Goal: Task Accomplishment & Management: Complete application form

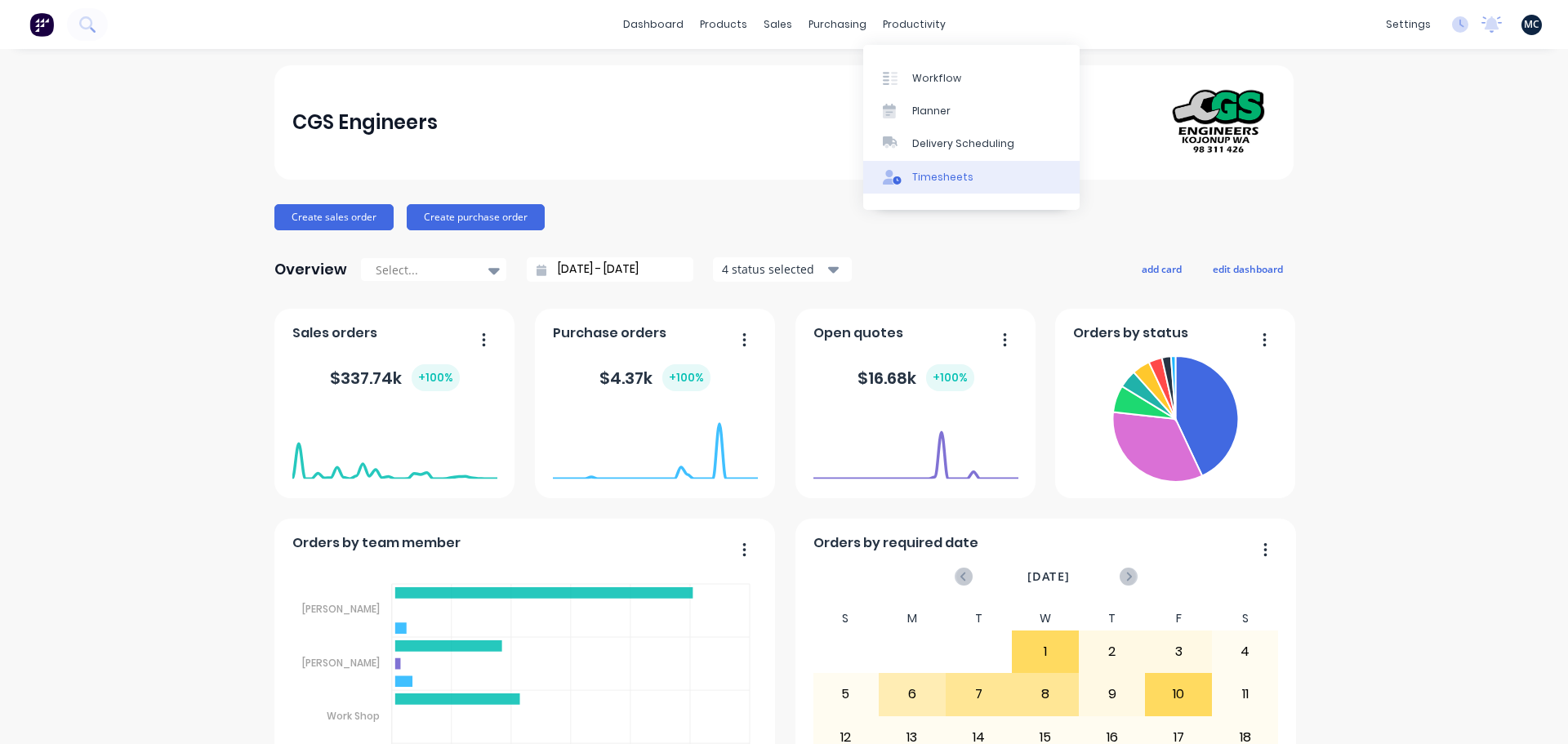
click at [926, 174] on div "Timesheets" at bounding box center [942, 177] width 61 height 15
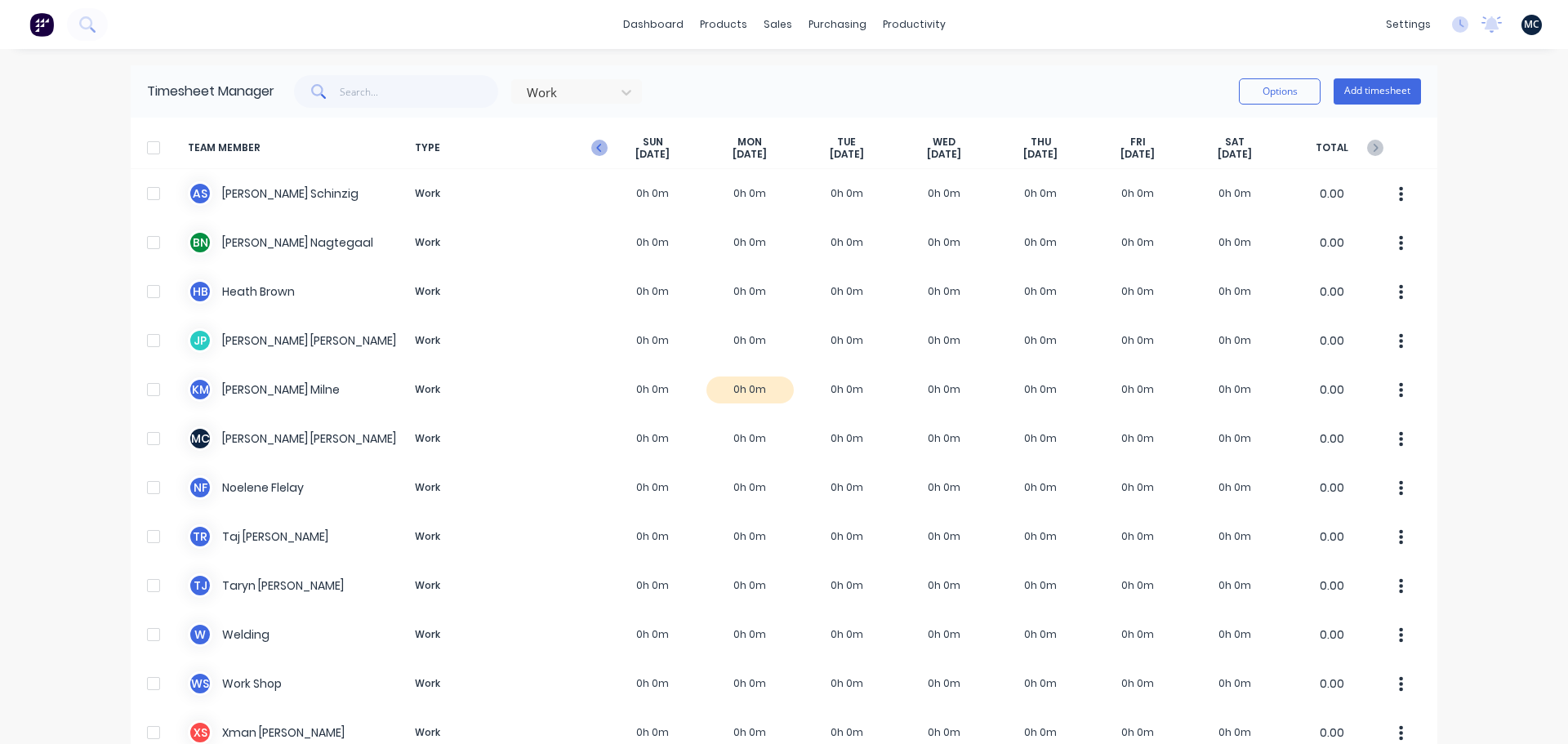
click at [596, 146] on icon "button" at bounding box center [598, 147] width 5 height 8
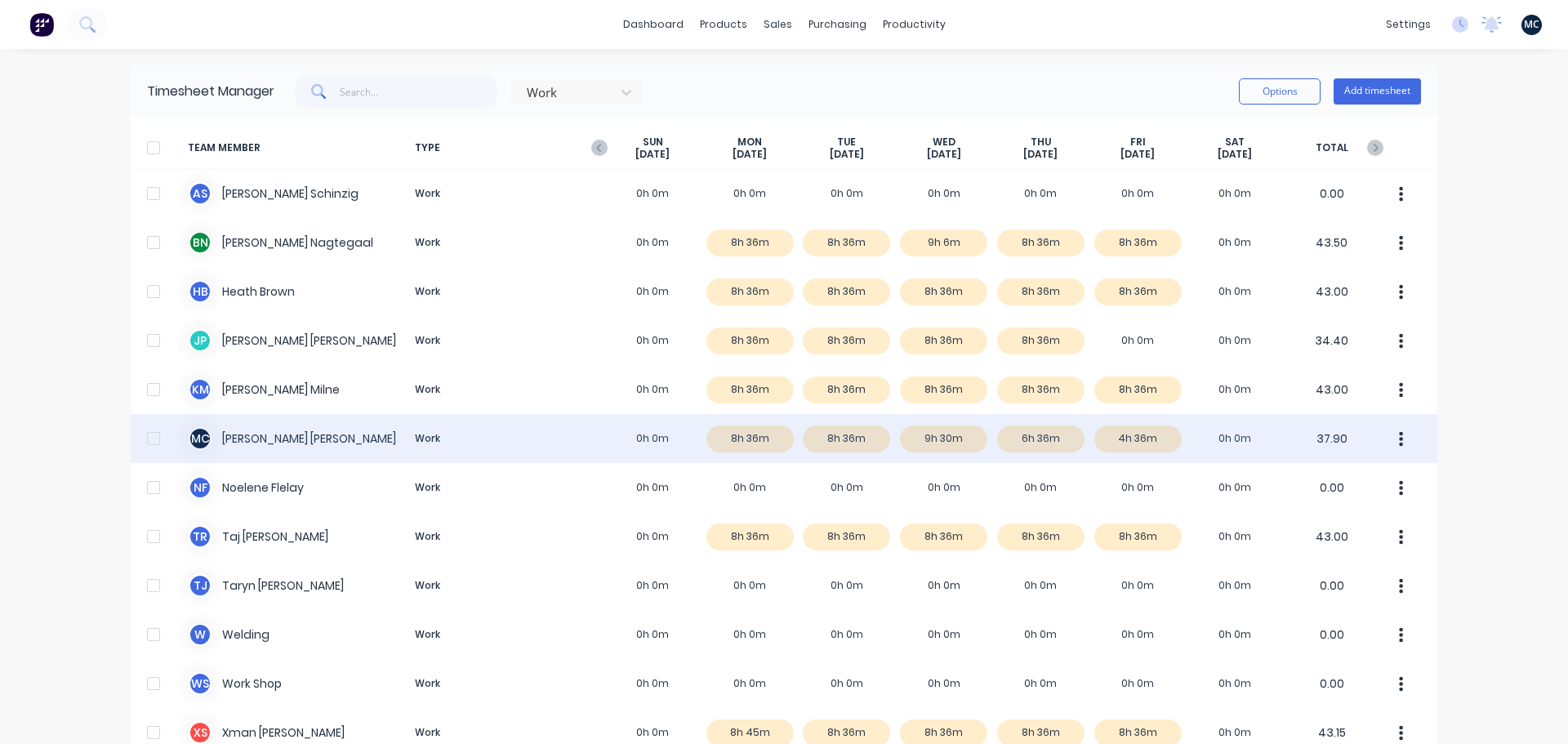
click at [1143, 438] on div "M C [PERSON_NAME] Work 0h 0m 8h 36m 8h 36m 9h 30m 6h 36m 4h 36m 0h 0m 37.90" at bounding box center [783, 438] width 1307 height 49
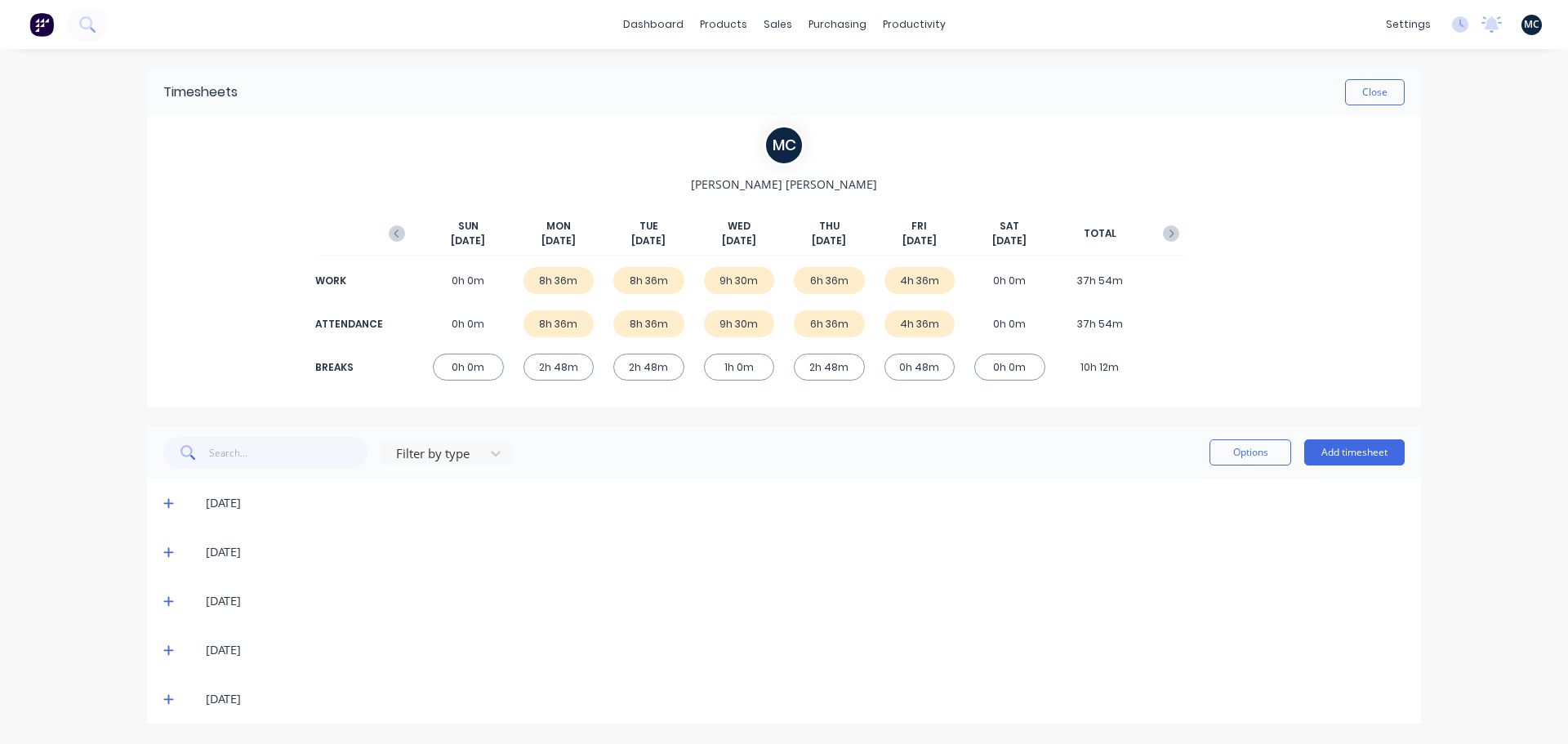
click at [168, 702] on icon at bounding box center [168, 700] width 9 height 9
click at [1339, 454] on button "Add timesheet" at bounding box center [1354, 453] width 100 height 26
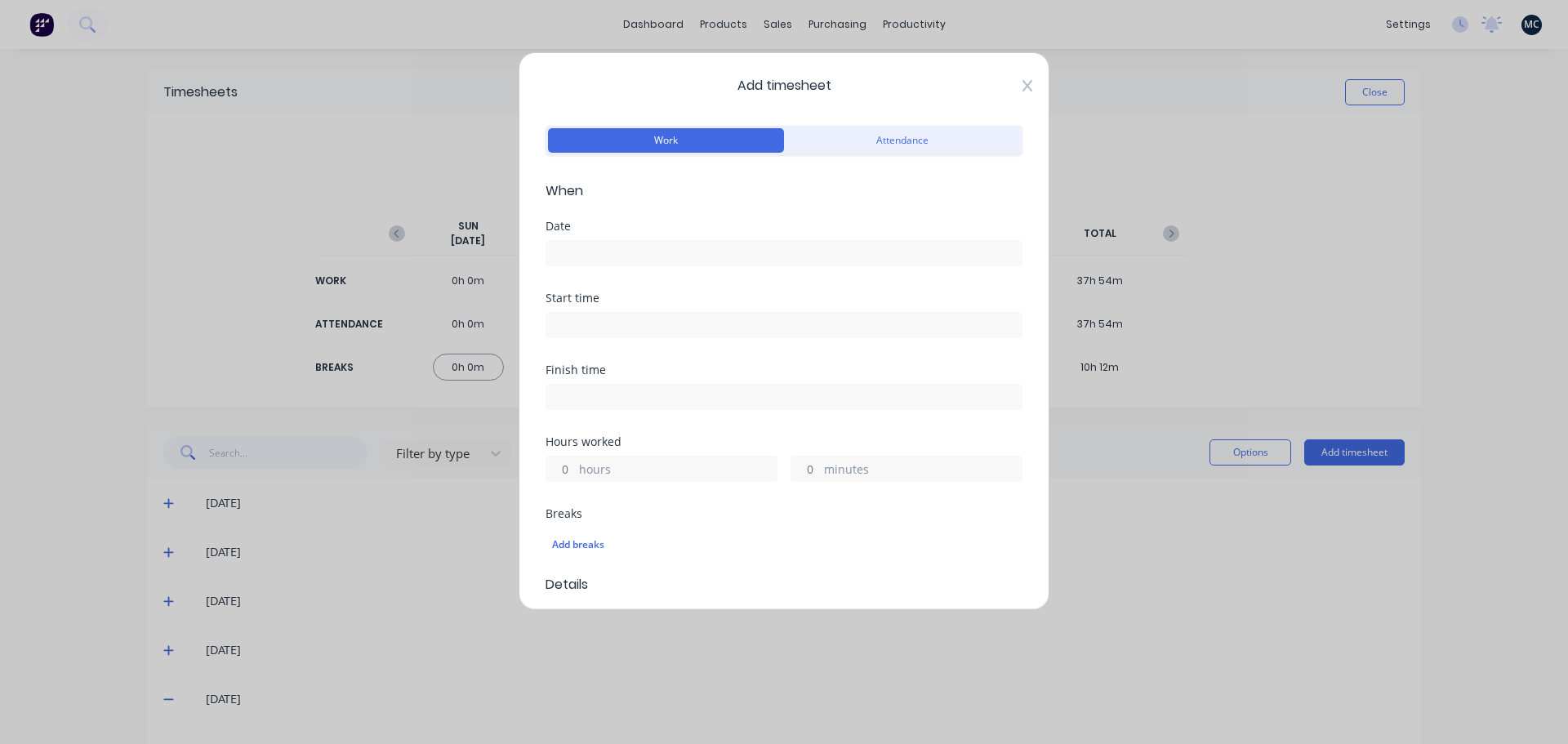
click at [1023, 85] on icon at bounding box center [1027, 86] width 9 height 11
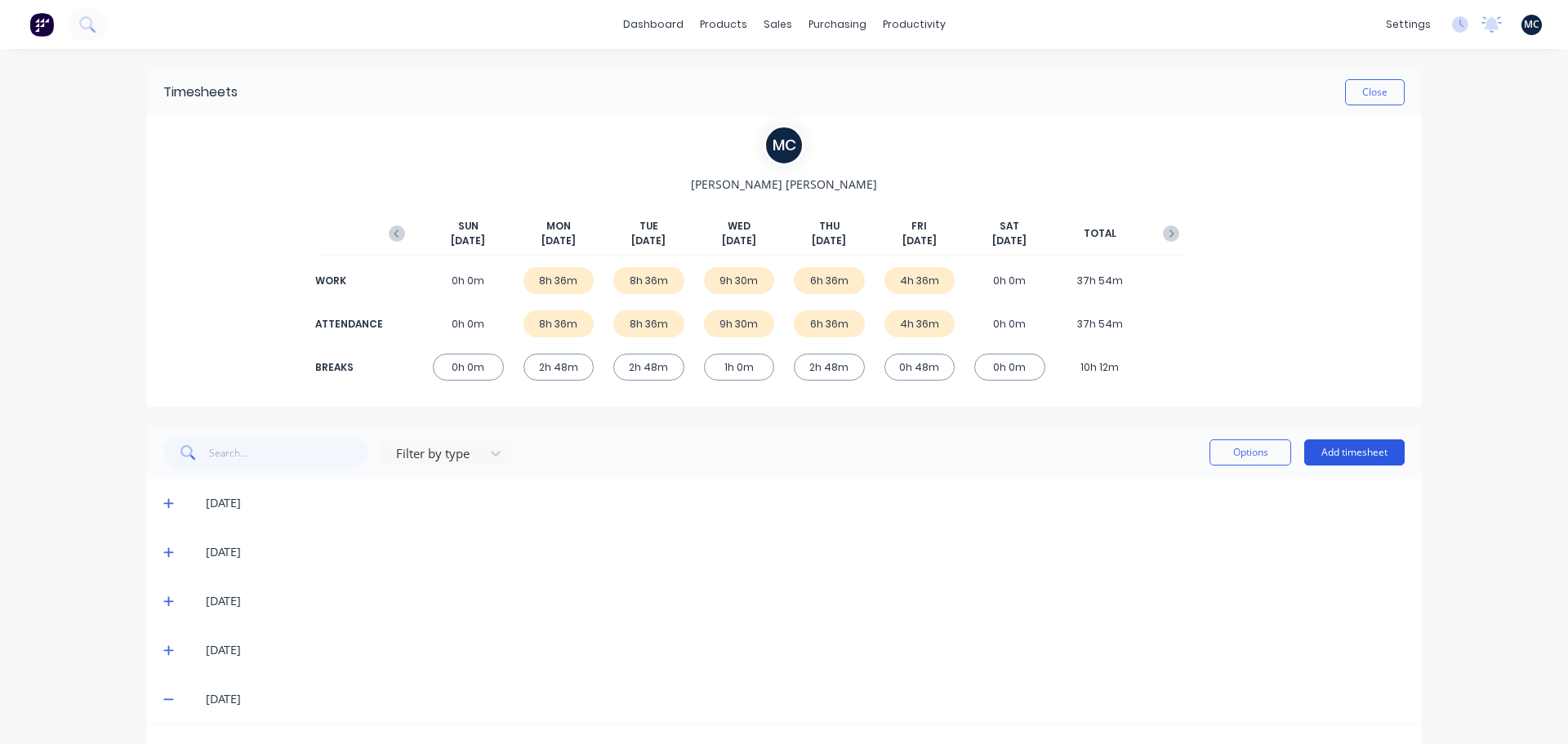
click at [1350, 457] on button "Add timesheet" at bounding box center [1354, 453] width 100 height 26
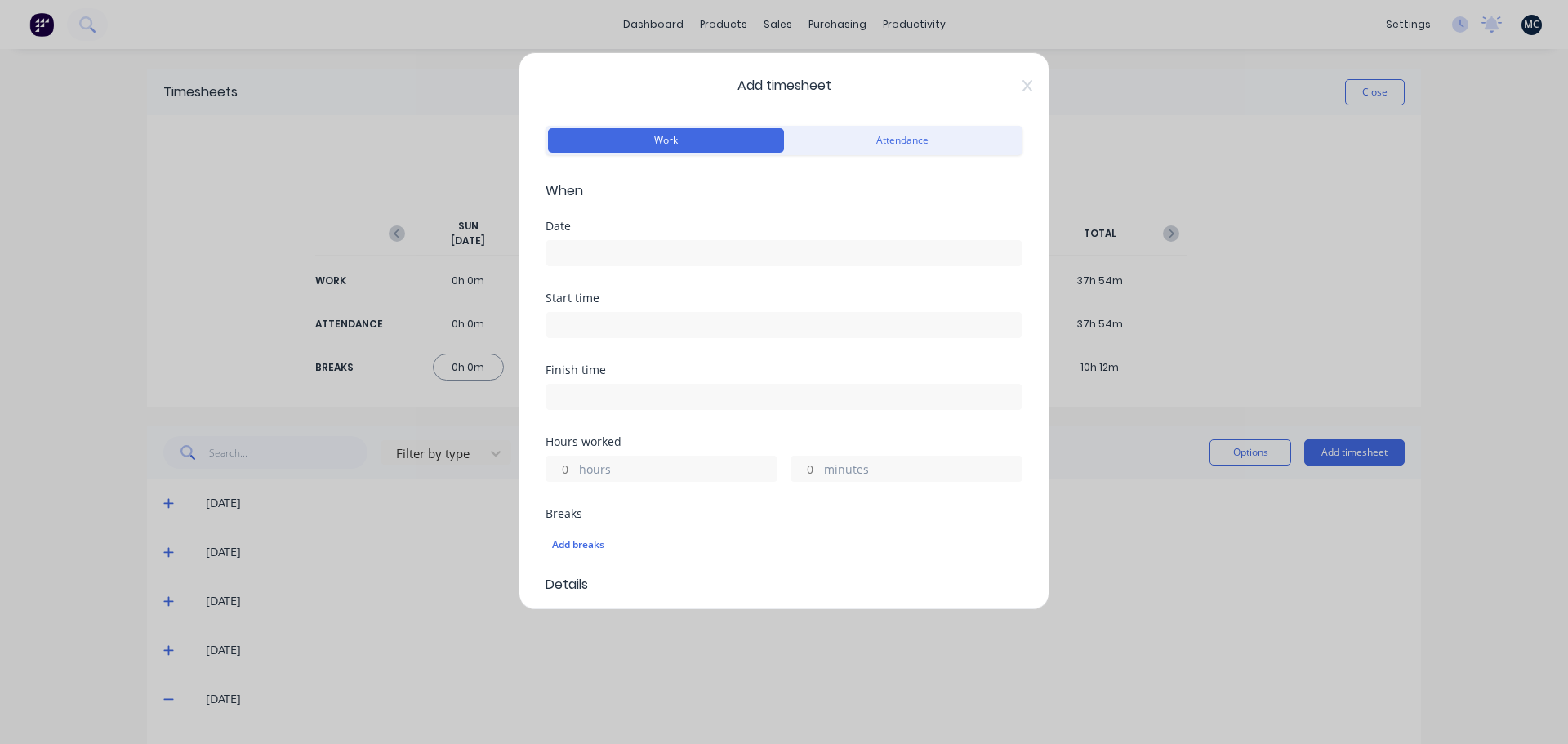
click at [730, 253] on input at bounding box center [784, 253] width 475 height 25
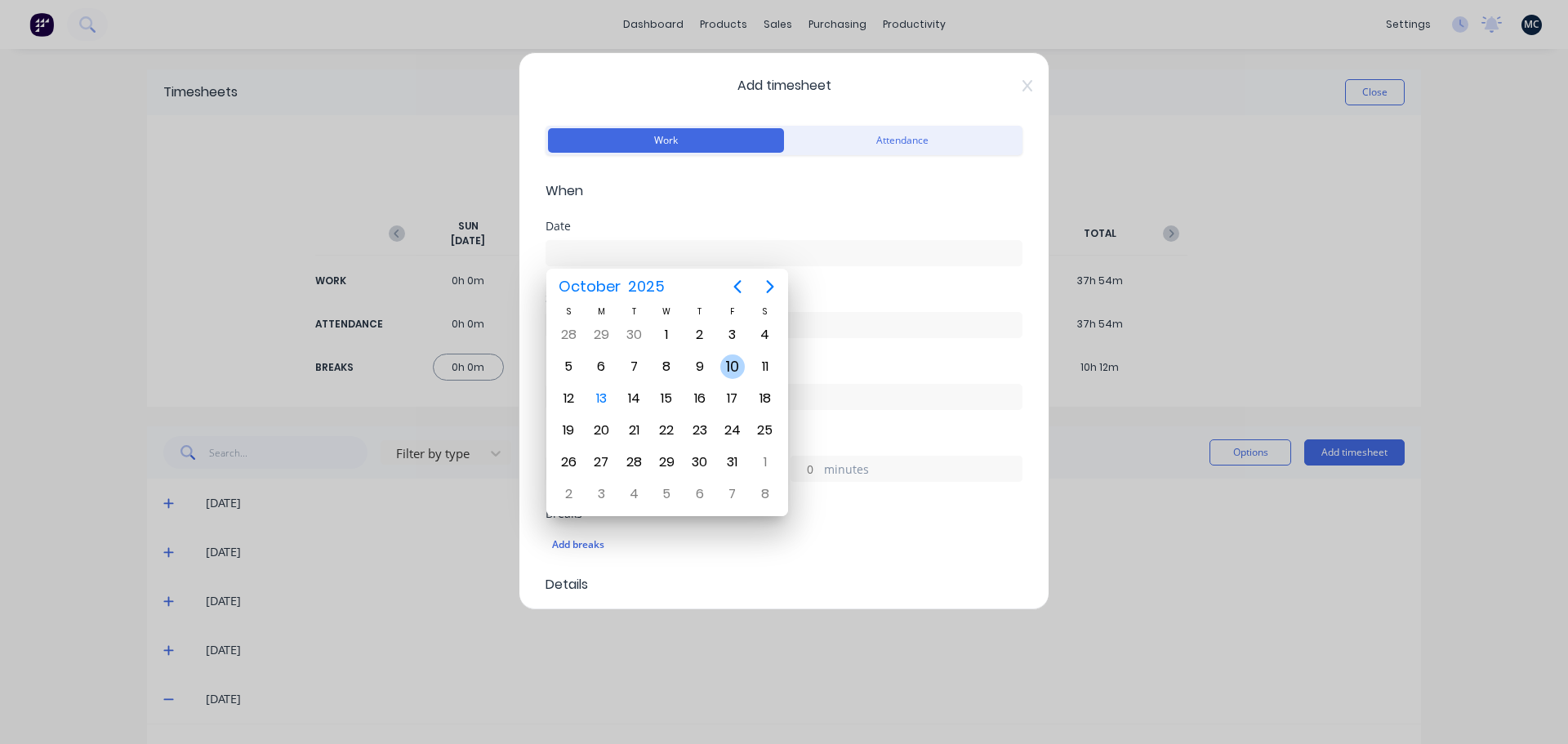
click at [730, 368] on div "10" at bounding box center [732, 367] width 25 height 25
type input "[DATE]"
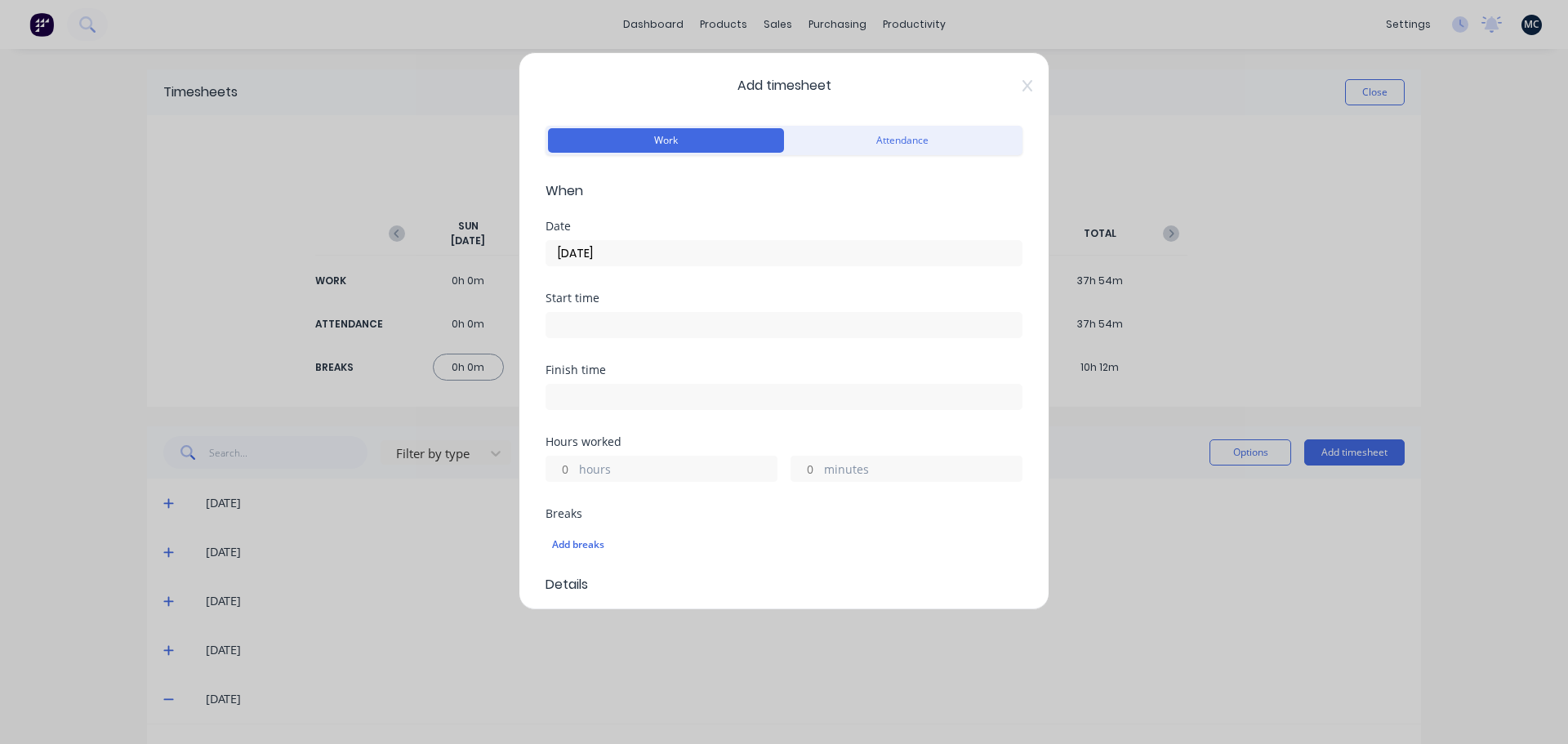
click at [718, 322] on input at bounding box center [784, 325] width 475 height 25
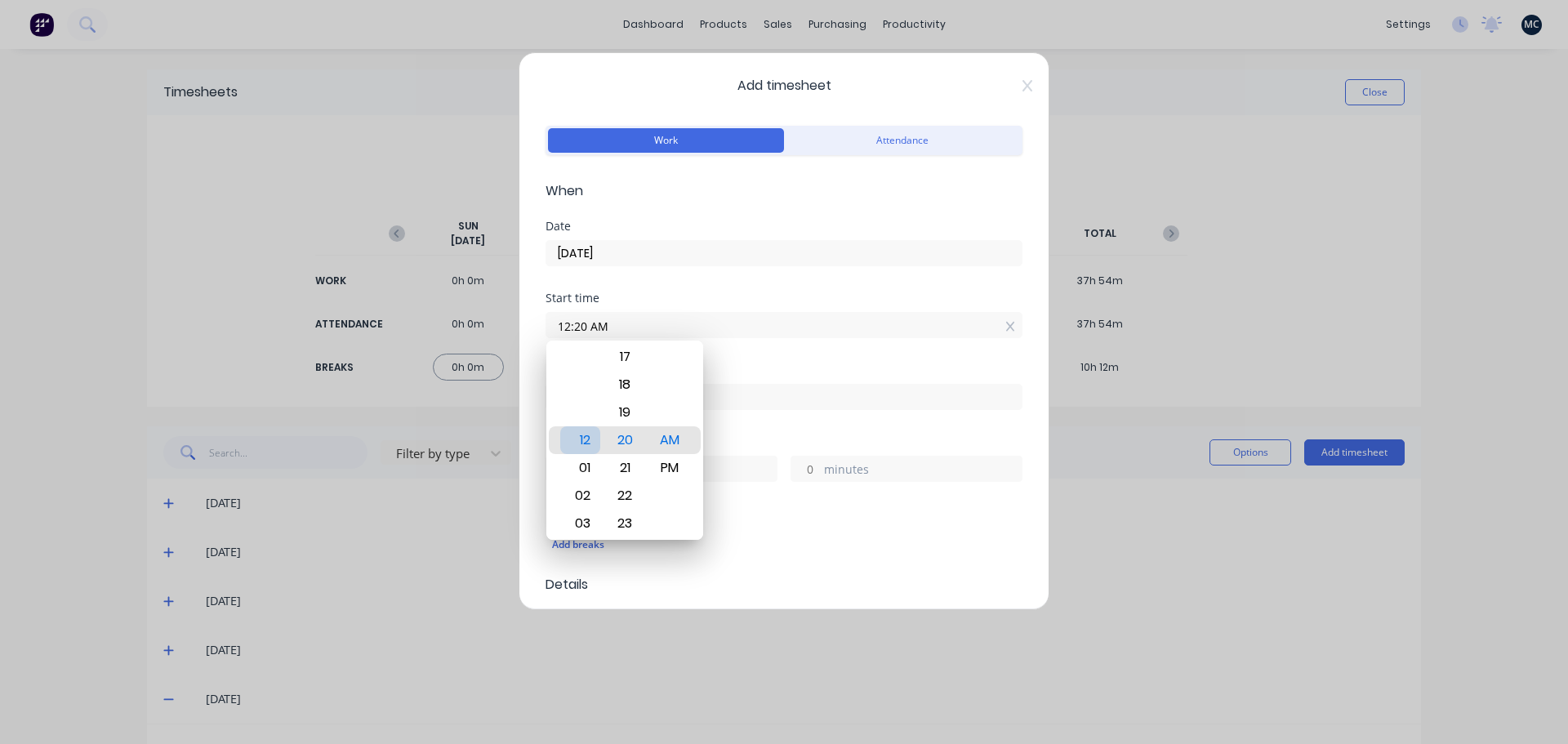
click at [590, 440] on div "12" at bounding box center [580, 439] width 40 height 27
click at [626, 438] on div "00" at bounding box center [625, 439] width 40 height 27
click at [682, 462] on div "PM" at bounding box center [670, 467] width 40 height 27
type input "12:00 PM"
click at [761, 355] on div "Start time 12:00 PM" at bounding box center [784, 328] width 477 height 72
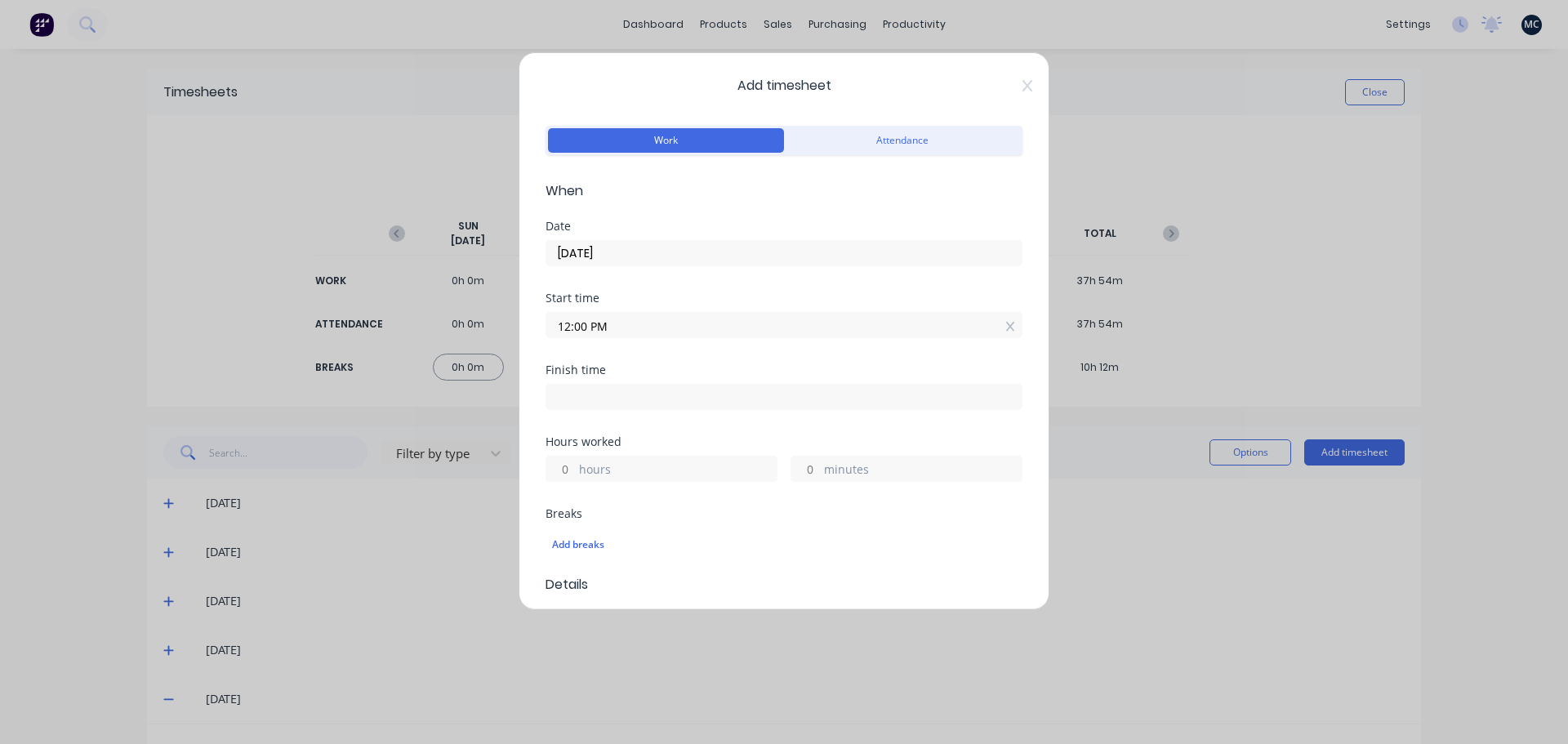
click at [735, 397] on input at bounding box center [784, 397] width 475 height 25
type input "07:20 AM"
type input "19"
type input "20"
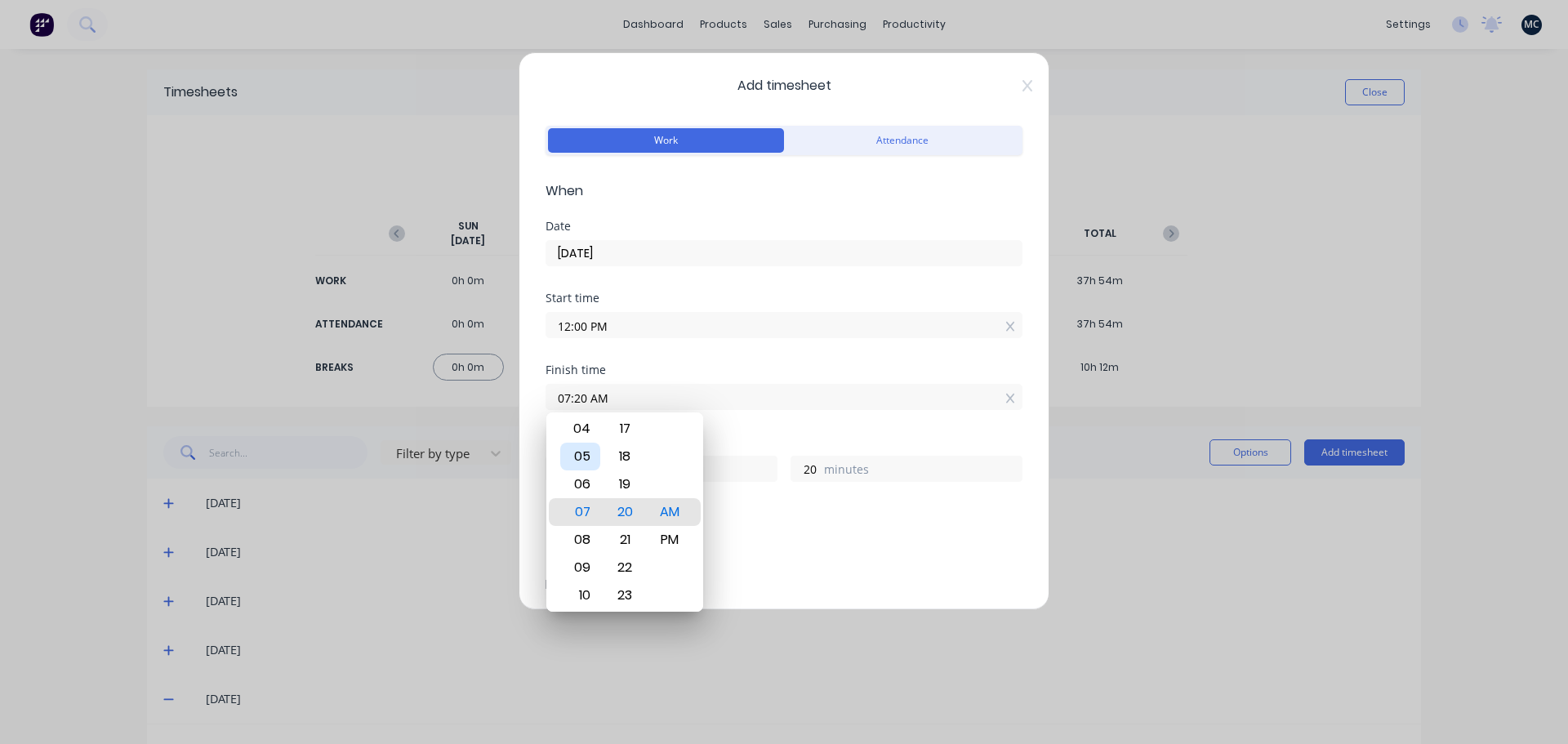
click at [592, 457] on div "05" at bounding box center [580, 455] width 40 height 27
type input "05:20 AM"
type input "17"
type input "05:16 AM"
type input "16"
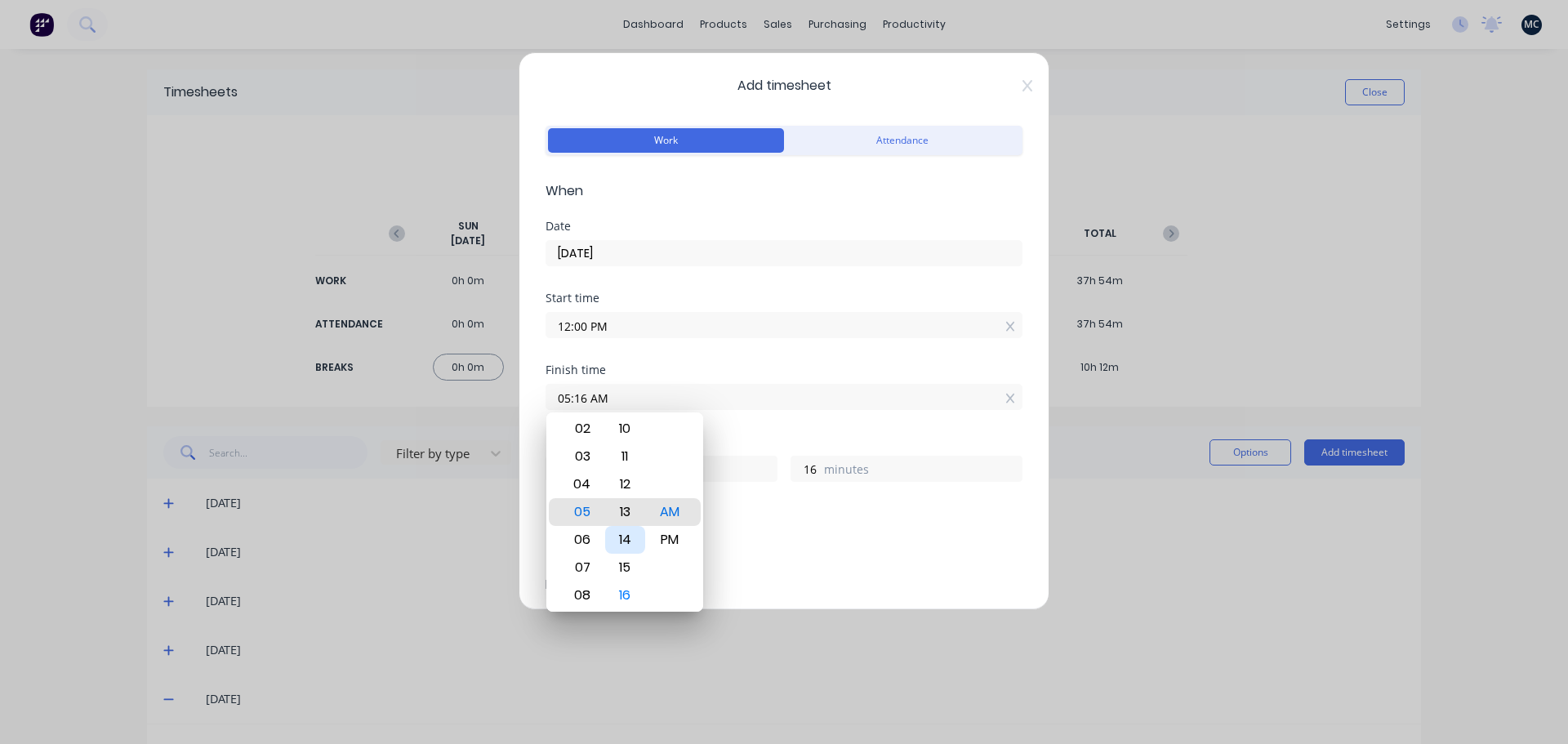
type input "05:13 AM"
type input "13"
type input "05:11 AM"
type input "11"
type input "05:06 AM"
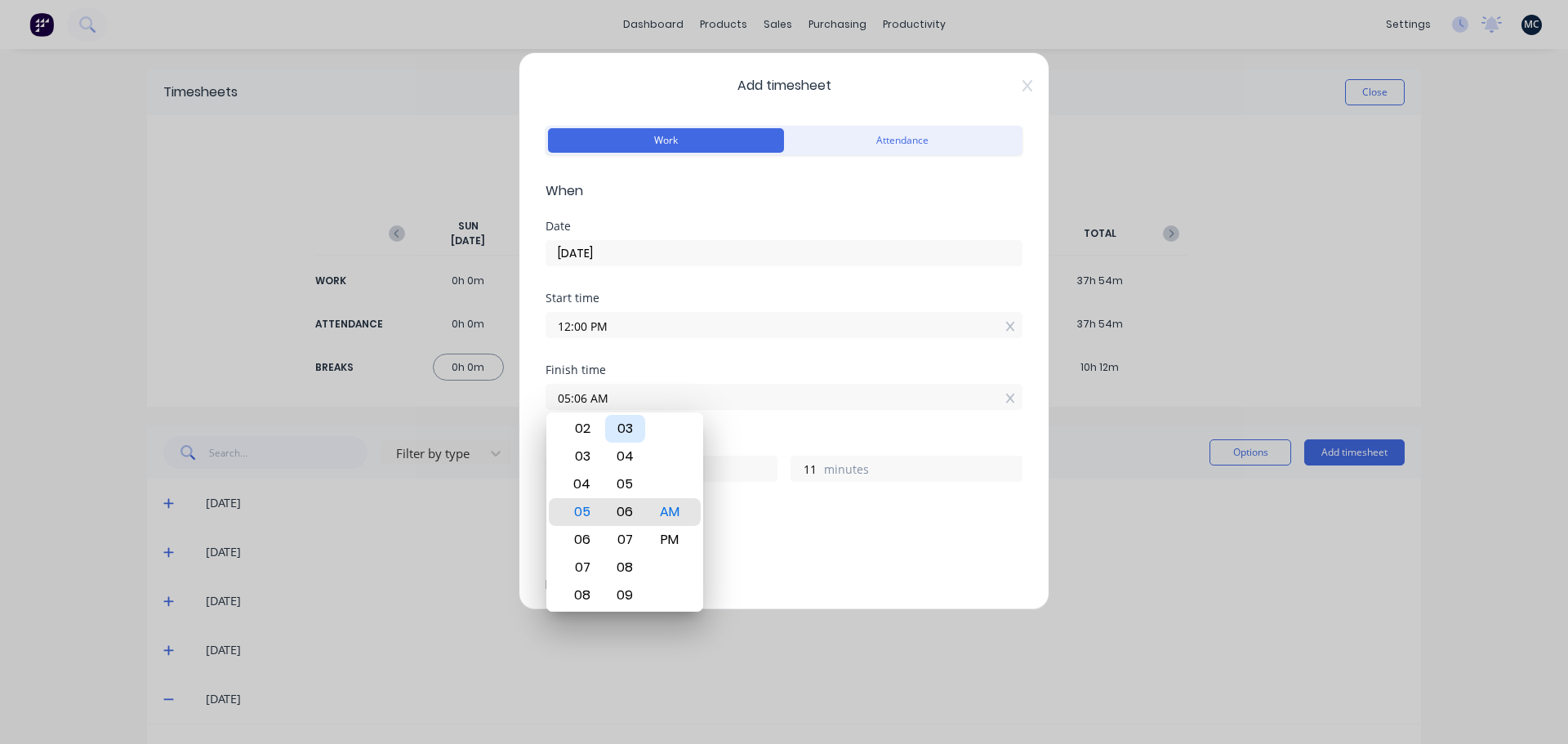
type input "6"
type input "05:01 AM"
type input "1"
click at [629, 484] on div "00" at bounding box center [625, 484] width 40 height 27
type input "05:00 AM"
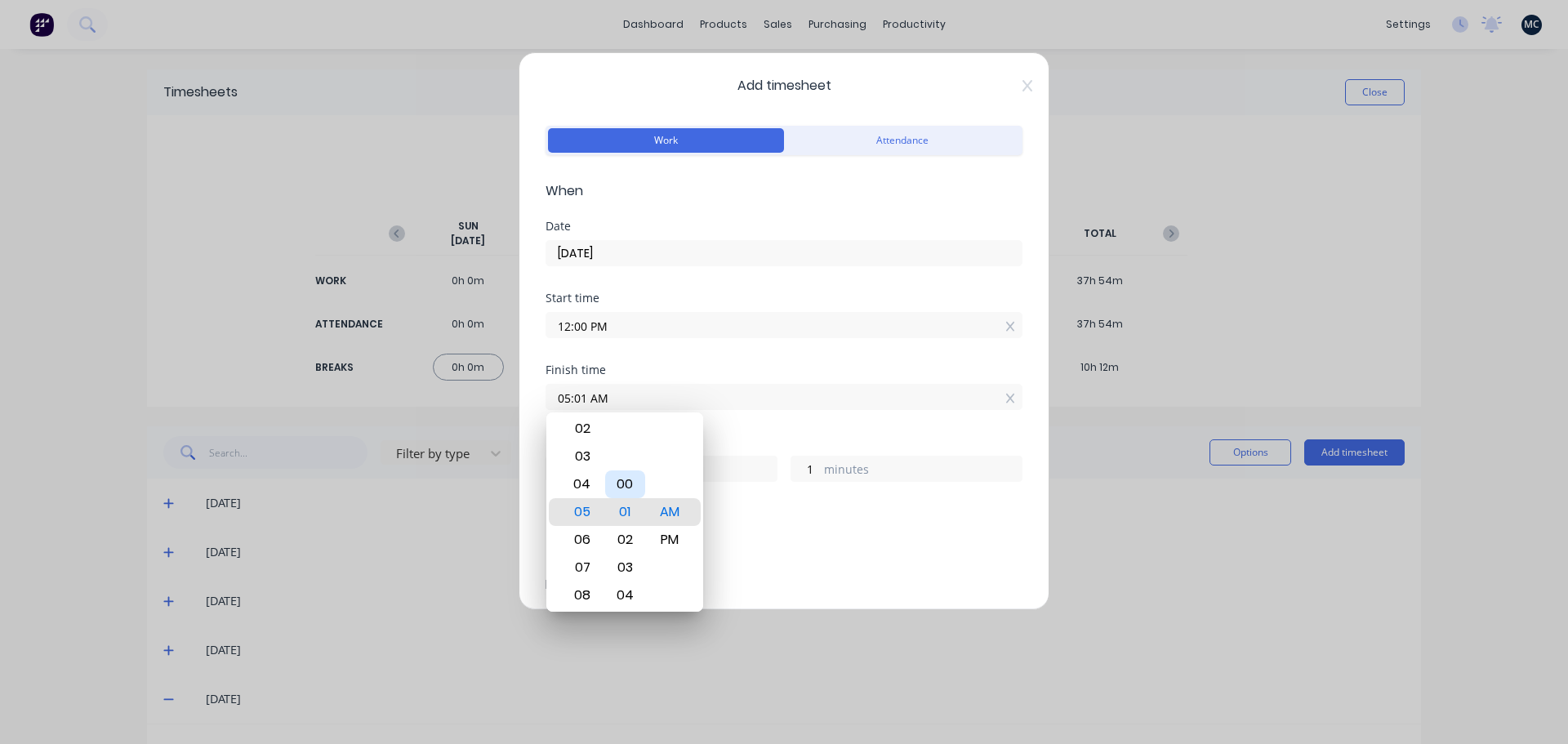
type input "0"
click at [679, 550] on div "PM" at bounding box center [670, 538] width 40 height 27
type input "05:00 PM"
type input "5"
click at [783, 439] on div "Hours worked" at bounding box center [784, 441] width 477 height 11
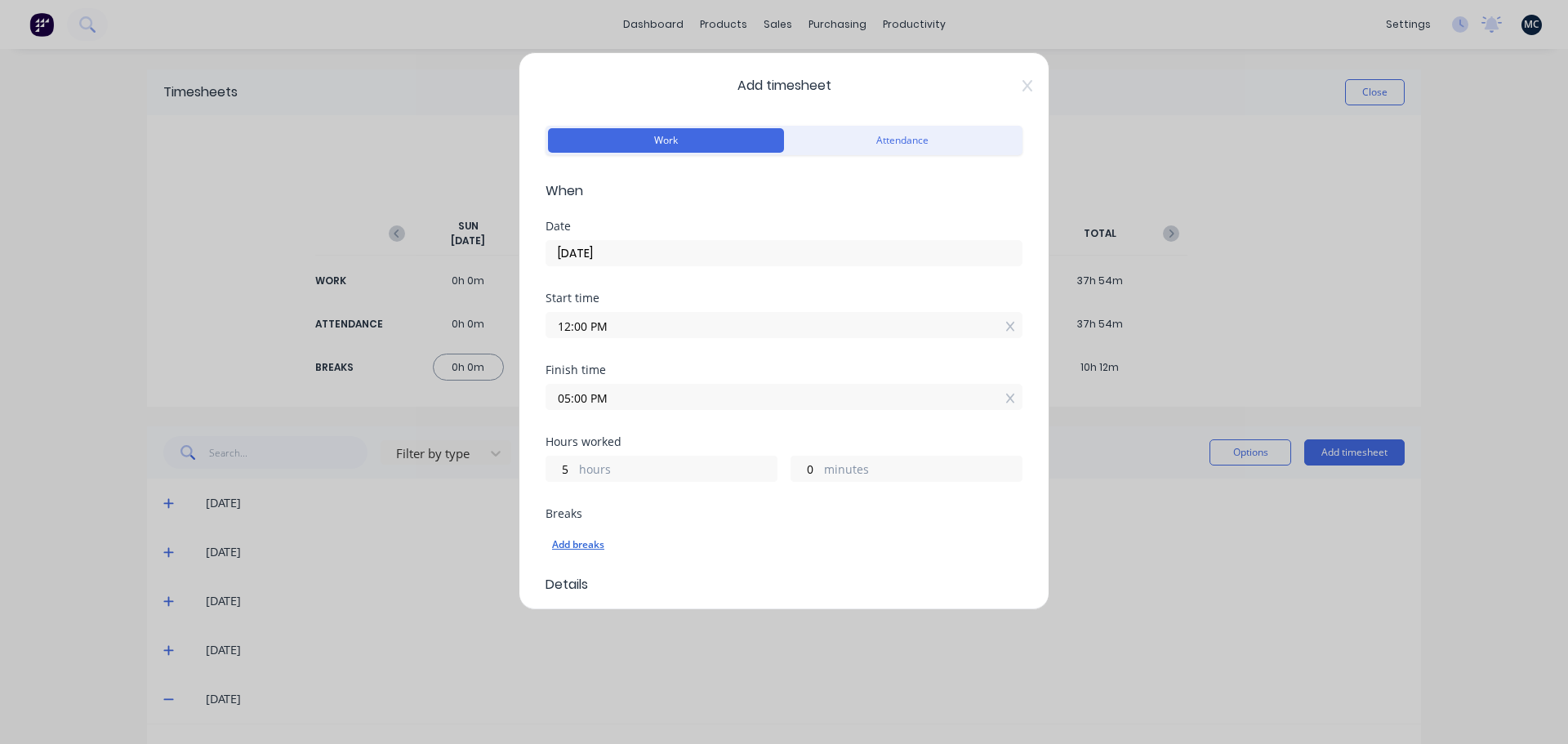
click at [580, 544] on div "Add breaks" at bounding box center [784, 544] width 464 height 22
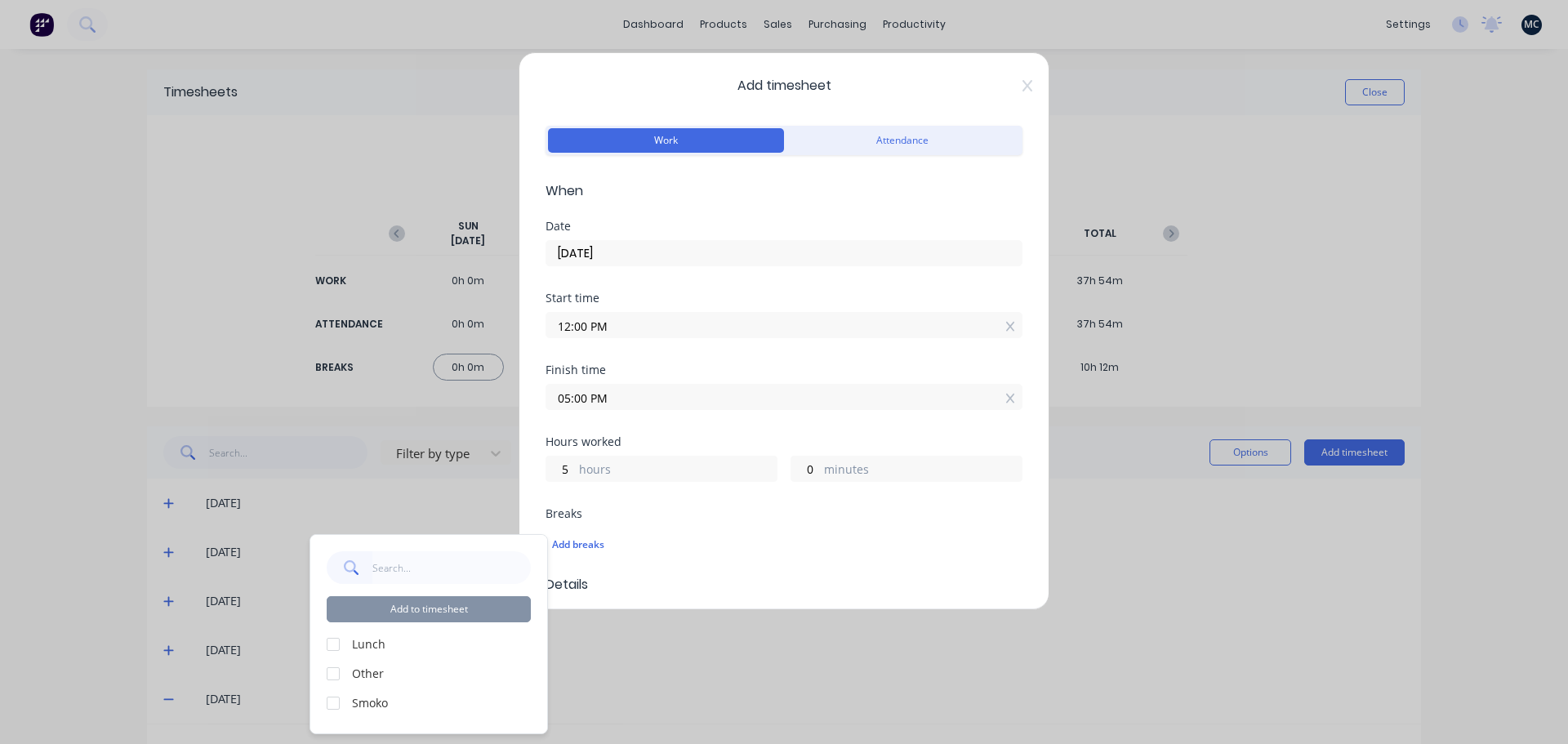
click at [325, 640] on div "Add to timesheet Lunch Other Smoko" at bounding box center [428, 634] width 237 height 198
click at [333, 644] on div at bounding box center [333, 644] width 33 height 33
click at [460, 601] on button "Add to timesheet" at bounding box center [428, 609] width 204 height 26
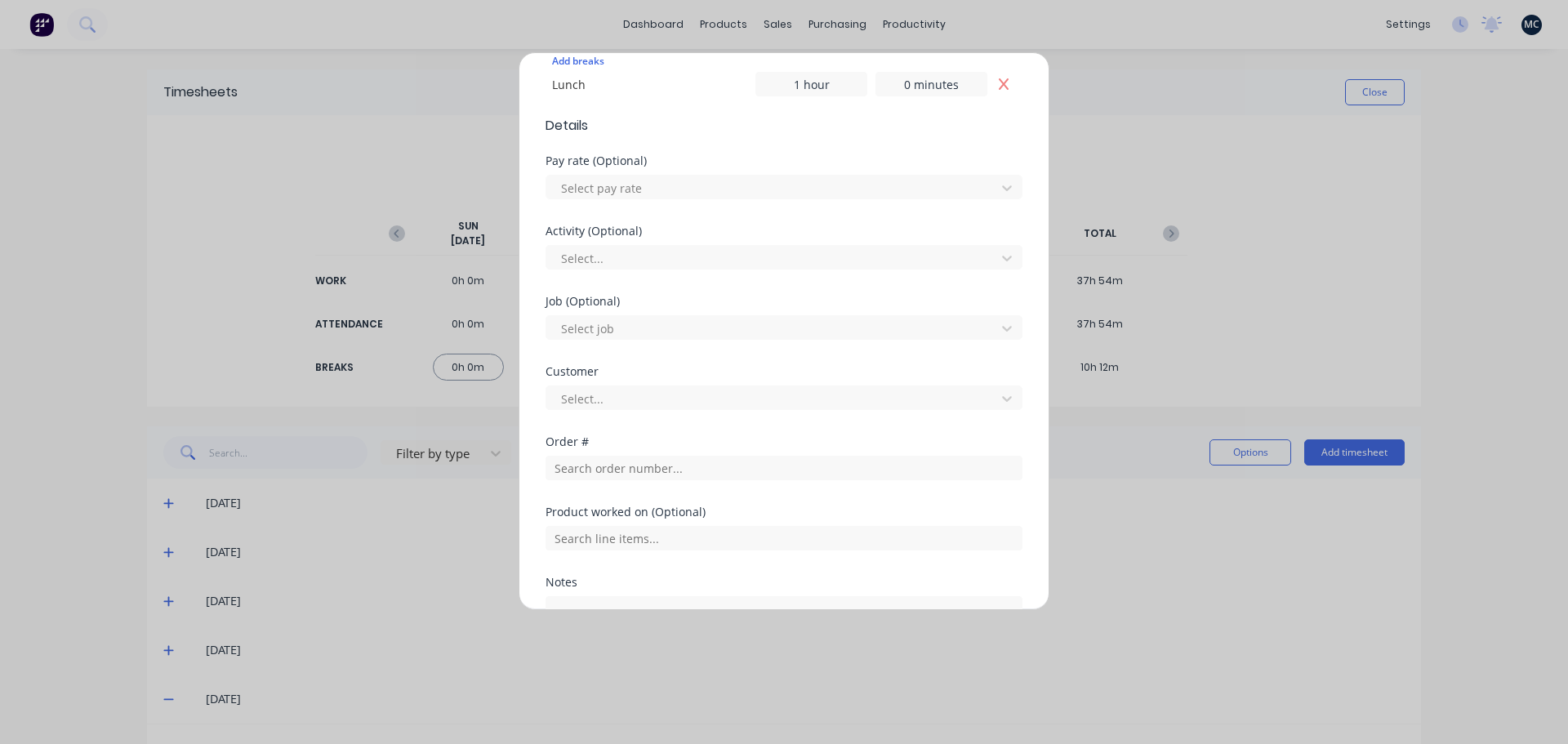
scroll to position [489, 0]
click at [805, 467] on input "text" at bounding box center [784, 461] width 477 height 25
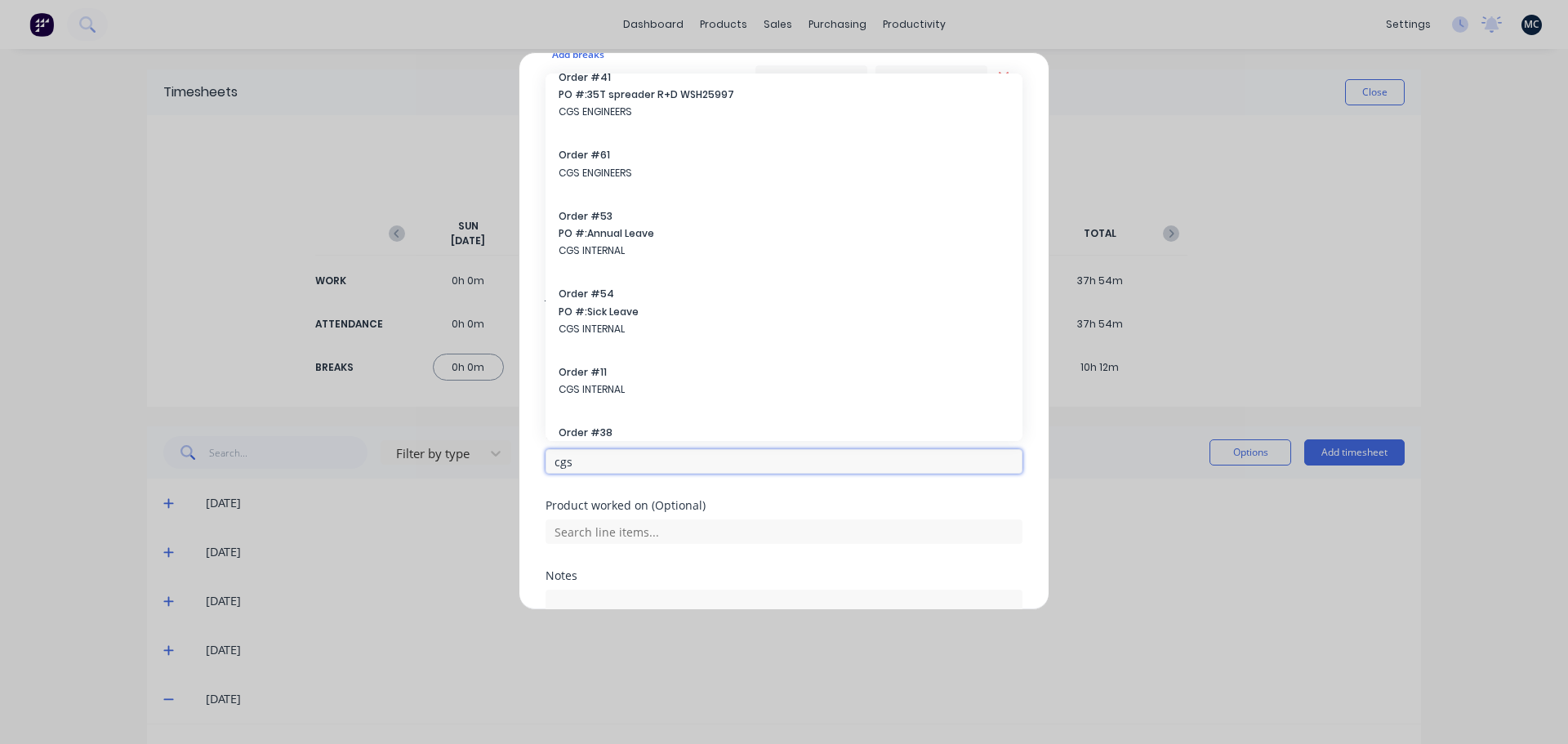
scroll to position [408, 0]
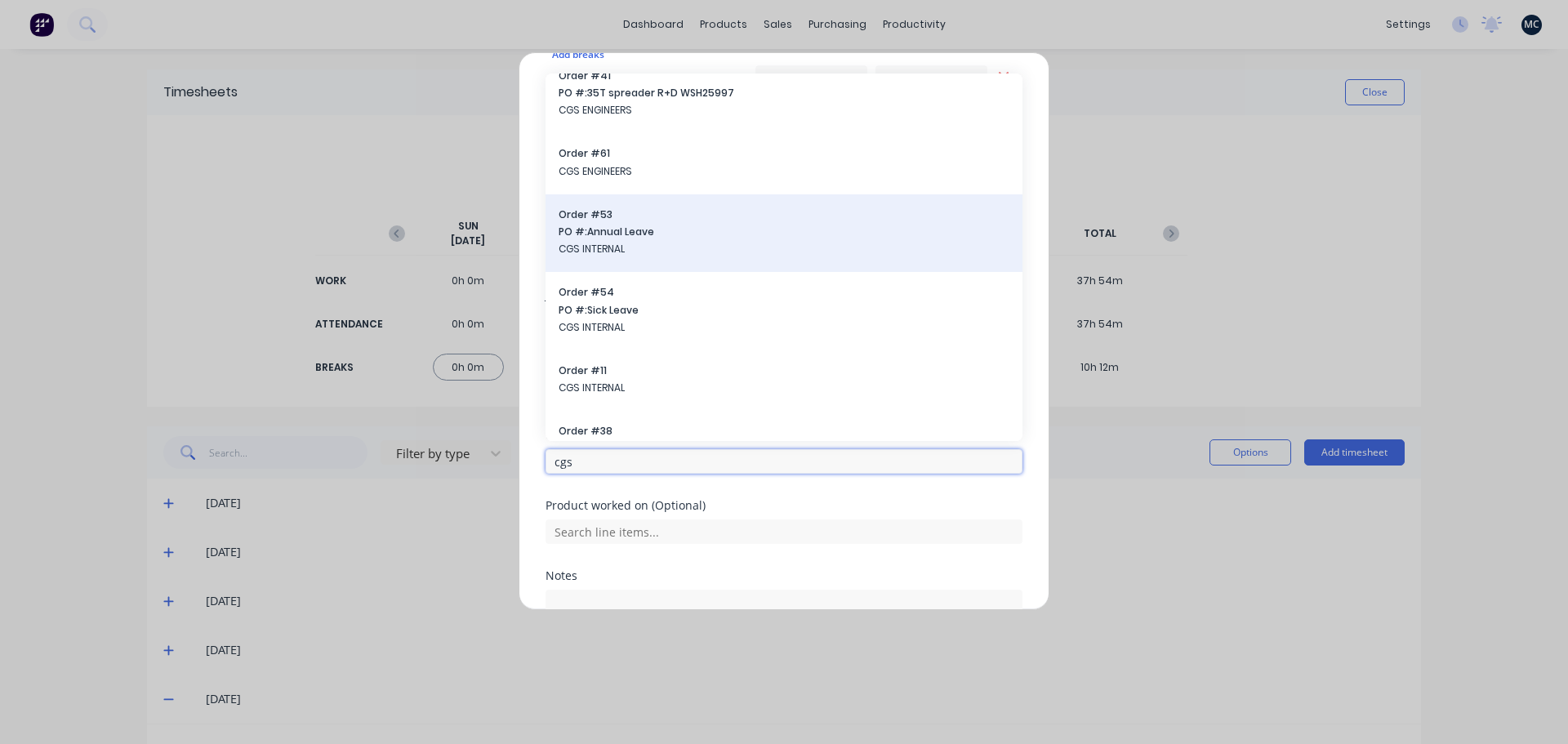
type input "cgs"
click at [732, 236] on span "PO #: Annual Leave" at bounding box center [784, 232] width 451 height 15
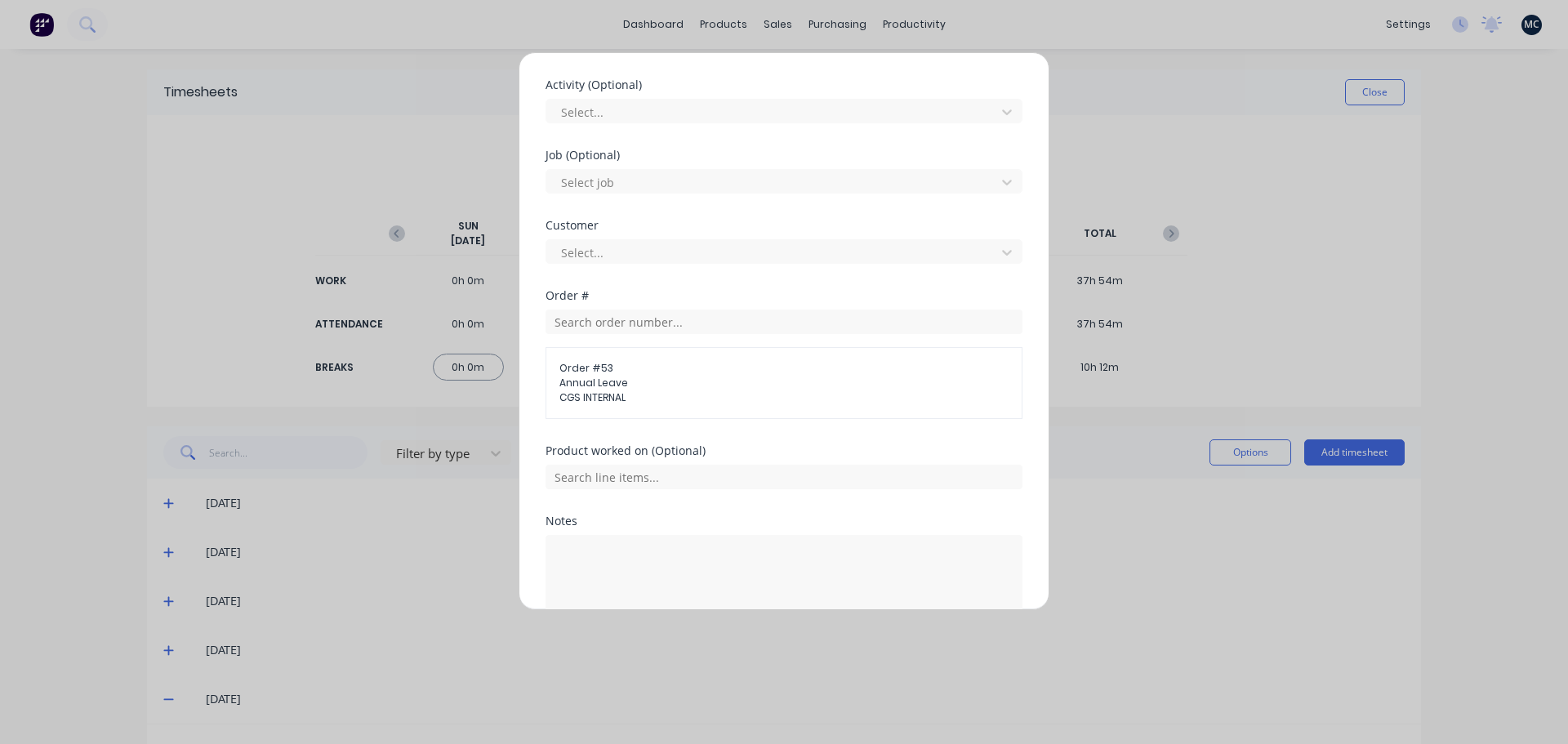
scroll to position [717, 0]
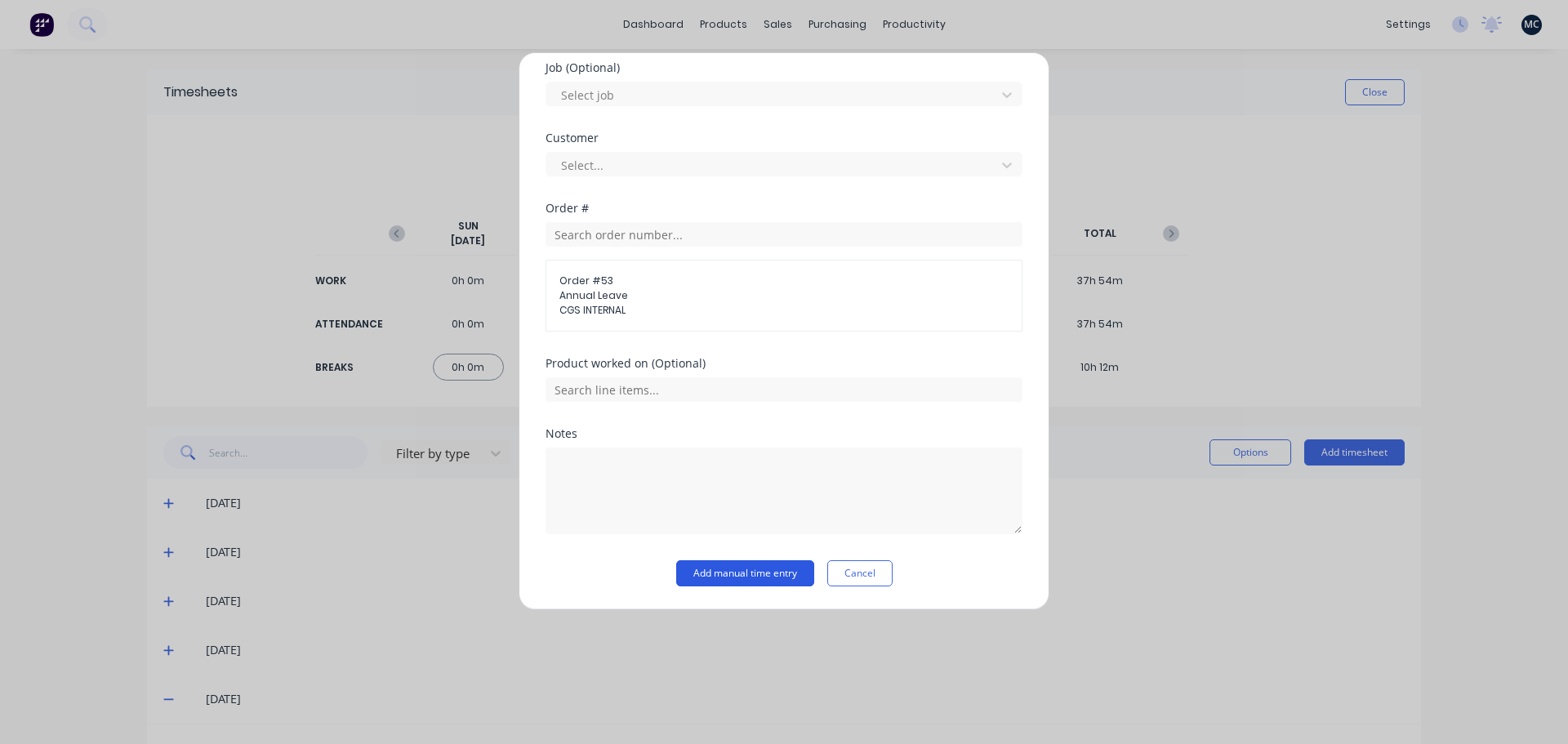
click at [726, 570] on button "Add manual time entry" at bounding box center [745, 573] width 138 height 26
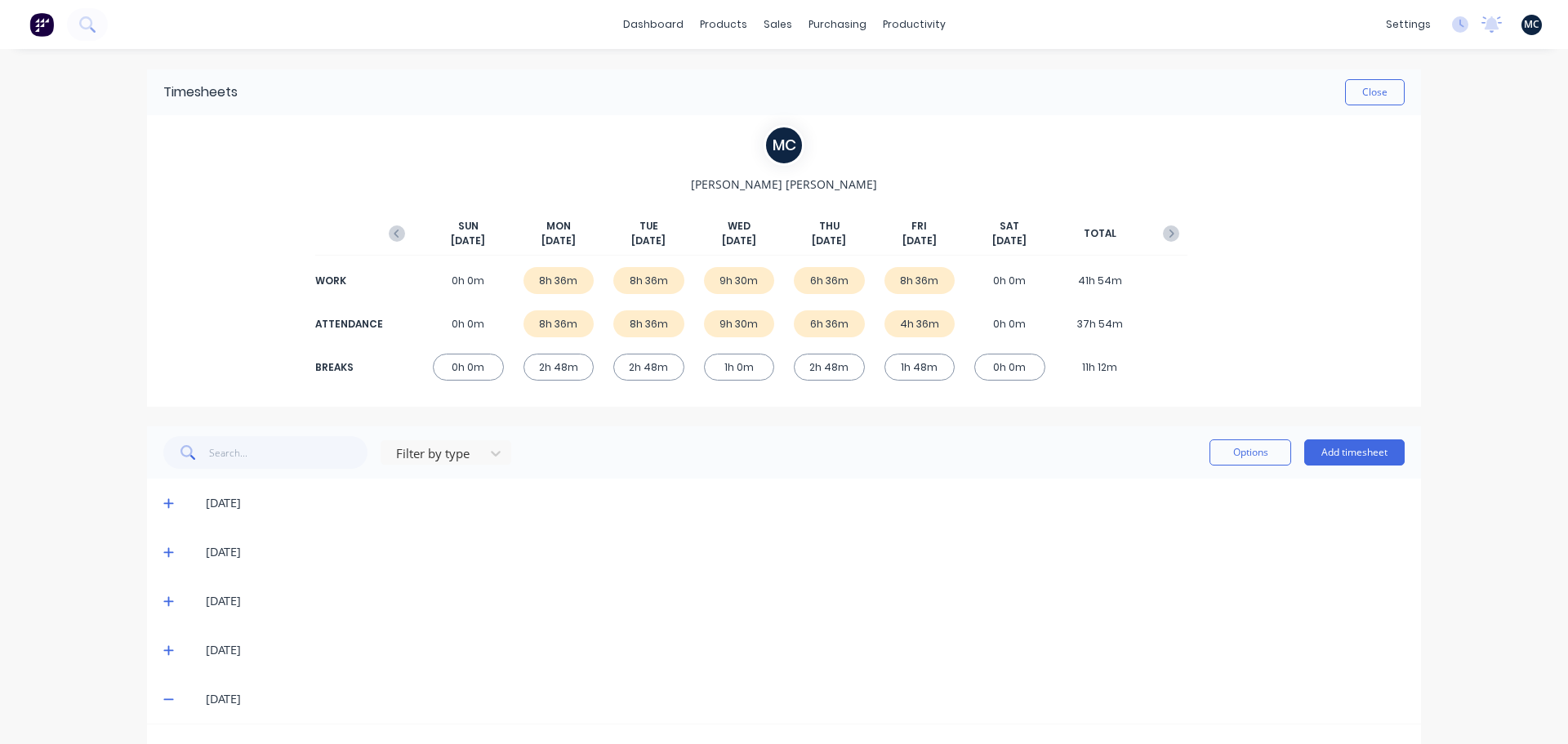
click at [1453, 192] on div "dashboard products sales purchasing productivity dashboard products Product Cat…" at bounding box center [784, 372] width 1568 height 744
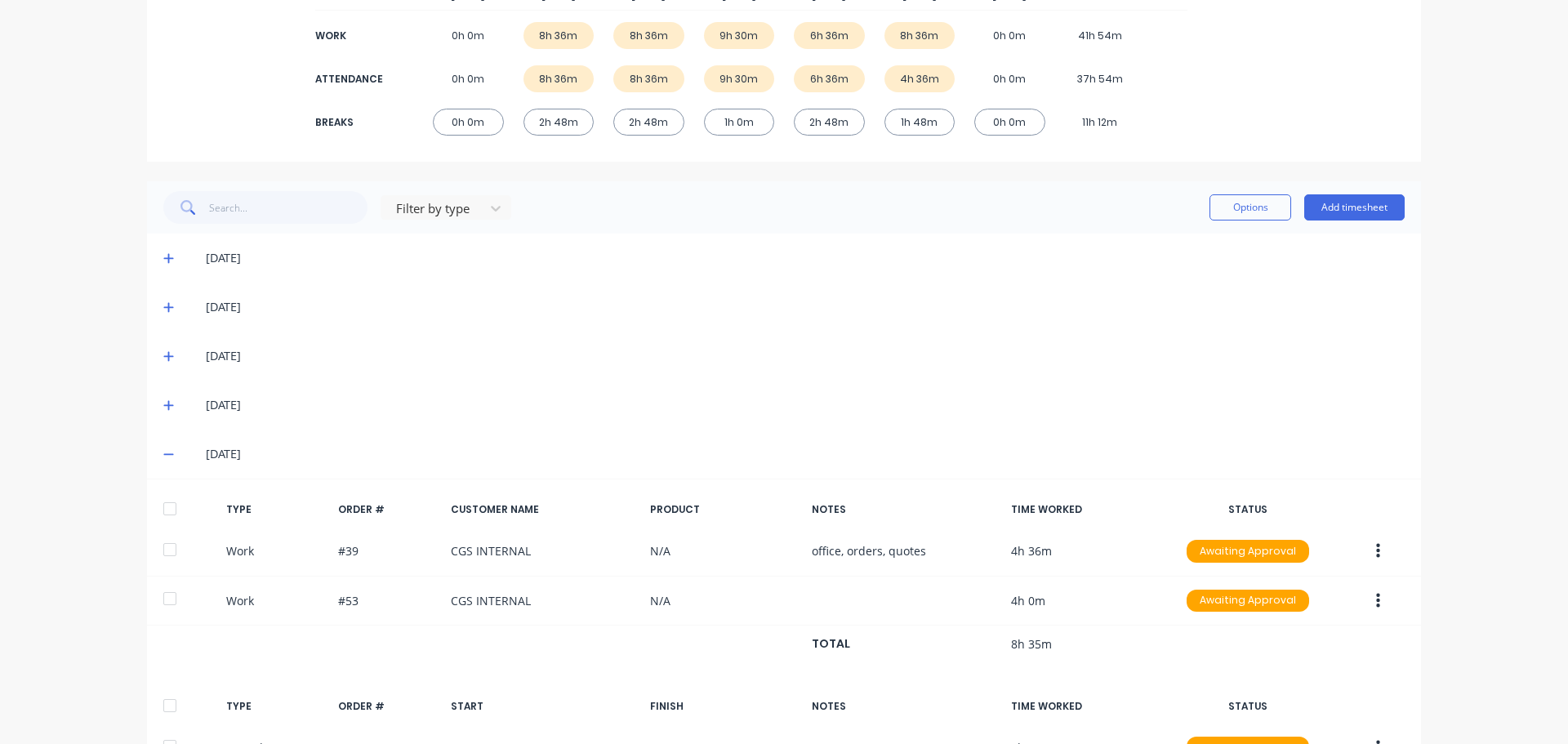
scroll to position [0, 0]
